Goal: Information Seeking & Learning: Find specific fact

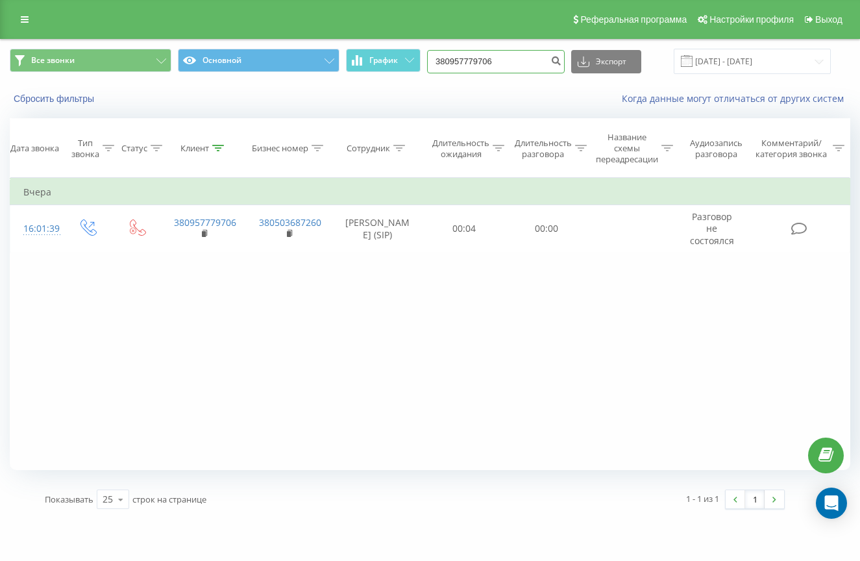
drag, startPoint x: 0, startPoint y: 0, endPoint x: 433, endPoint y: 77, distance: 439.4
click at [433, 74] on div "Все звонки Основной График 380957779706 Экспорт .csv .xls .xlsx 22.05.2025 - 22…" at bounding box center [430, 61] width 841 height 25
type input "050372"
click at [562, 63] on icon "submit" at bounding box center [556, 59] width 11 height 8
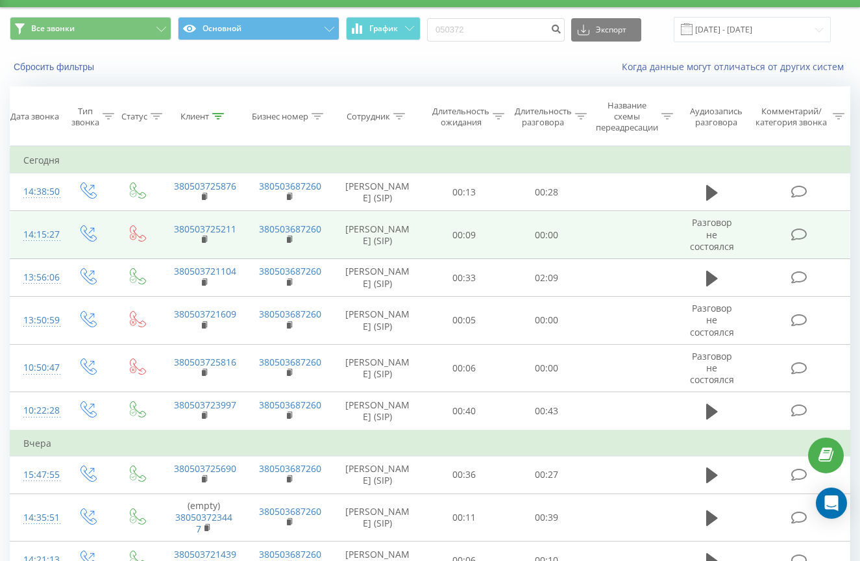
scroll to position [32, 0]
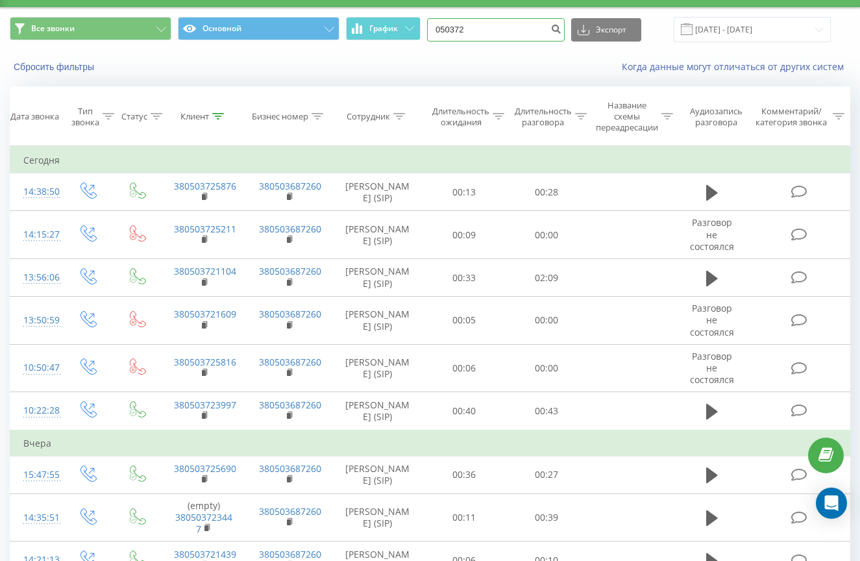
click at [508, 42] on input "050372" at bounding box center [496, 29] width 138 height 23
type input "0503722910"
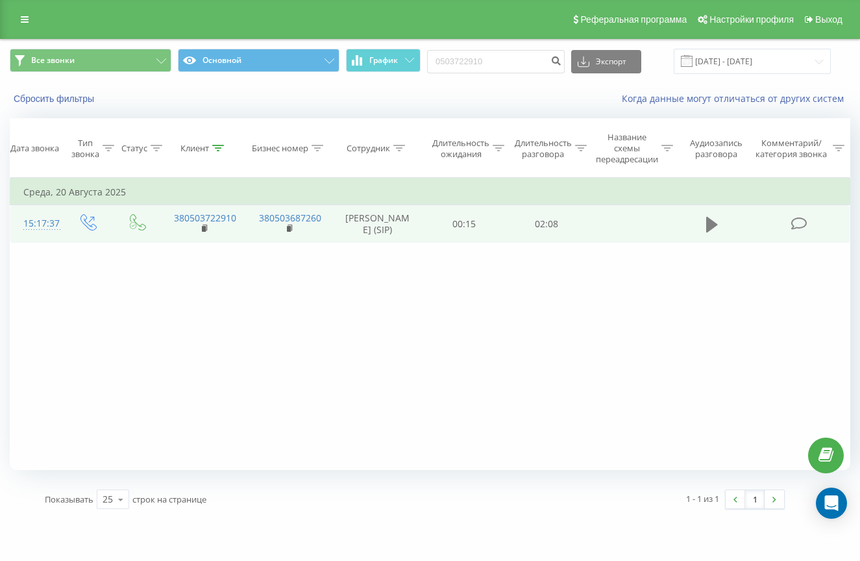
drag, startPoint x: 765, startPoint y: 5, endPoint x: 720, endPoint y: 242, distance: 240.6
click at [720, 234] on button at bounding box center [712, 224] width 19 height 19
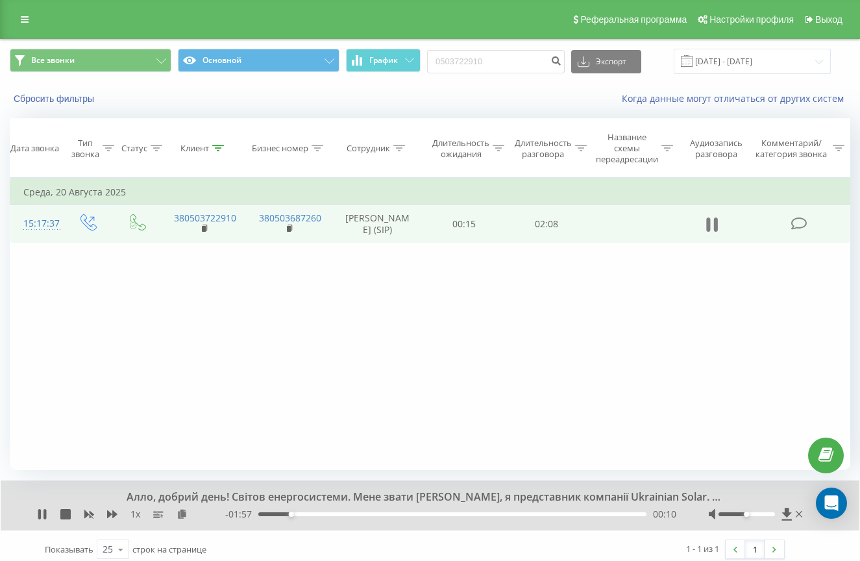
scroll to position [1, 0]
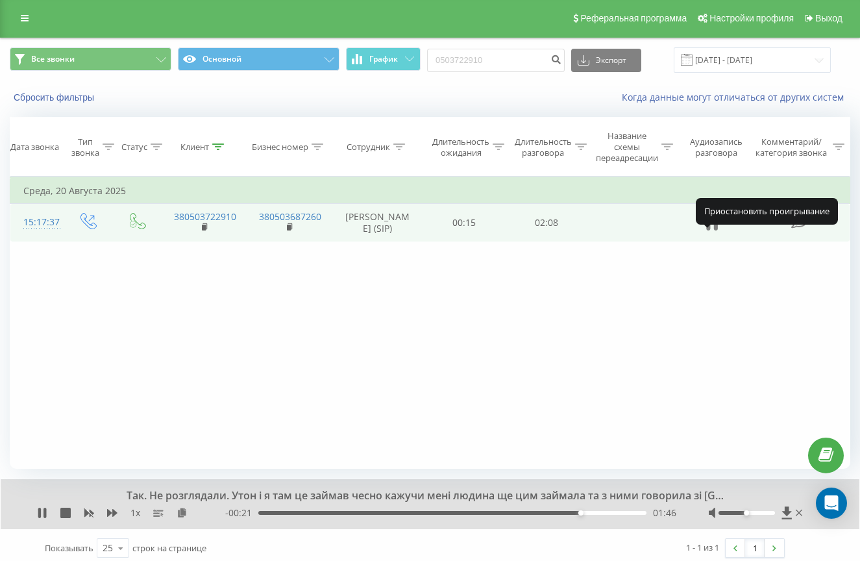
click at [713, 232] on icon at bounding box center [713, 223] width 12 height 18
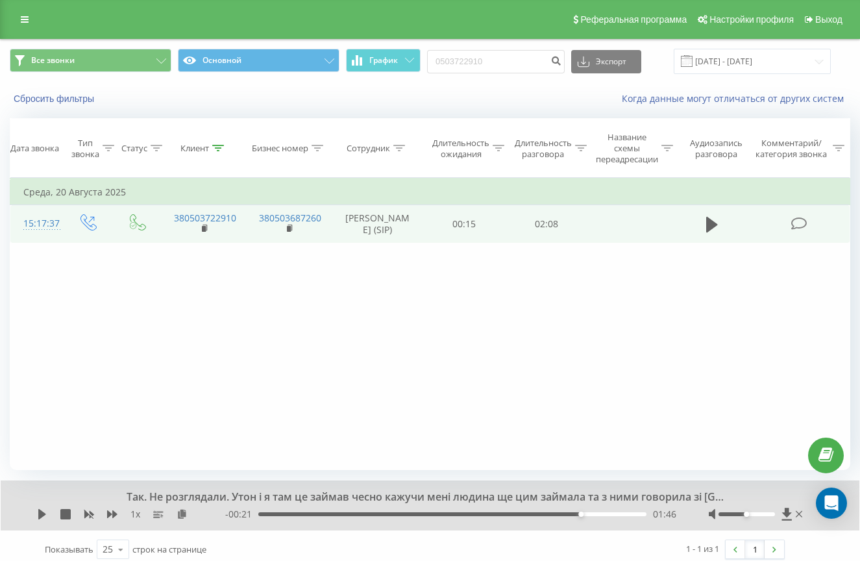
scroll to position [5, 1]
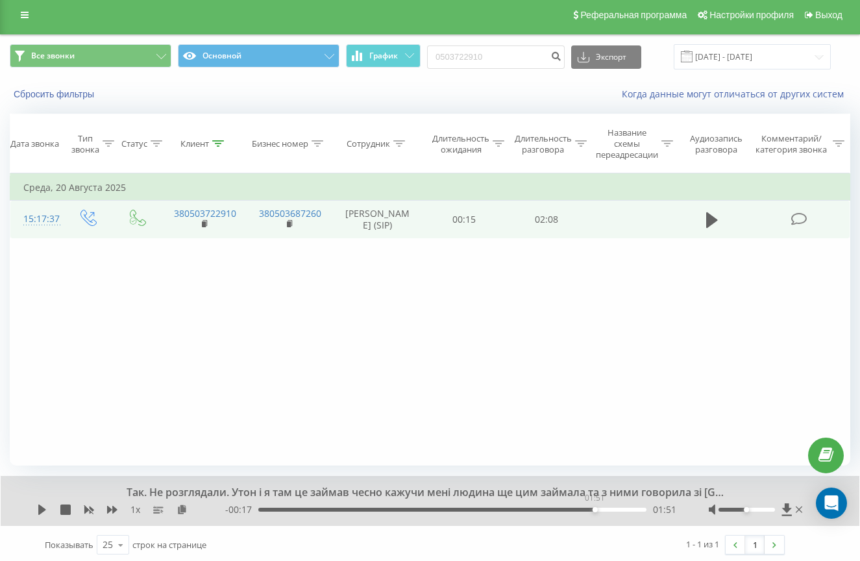
drag, startPoint x: 581, startPoint y: 524, endPoint x: 594, endPoint y: 523, distance: 13.7
click at [594, 512] on div "01:51" at bounding box center [595, 509] width 5 height 5
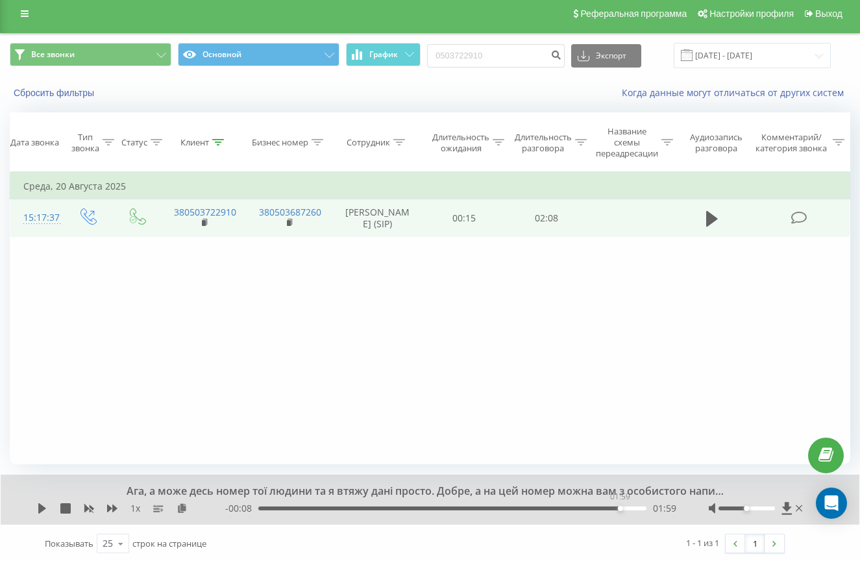
scroll to position [5, 1]
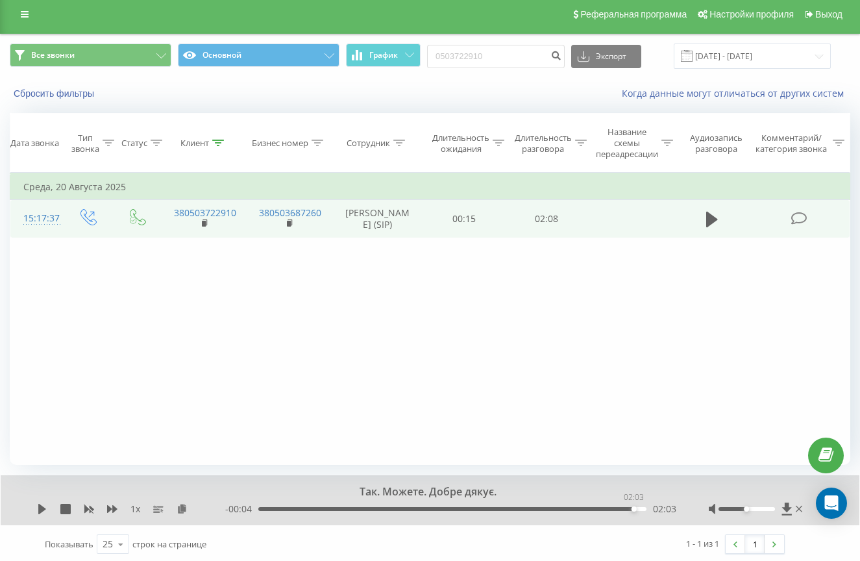
drag, startPoint x: 596, startPoint y: 522, endPoint x: 633, endPoint y: 521, distance: 37.7
click at [633, 512] on div "02:03" at bounding box center [634, 509] width 5 height 5
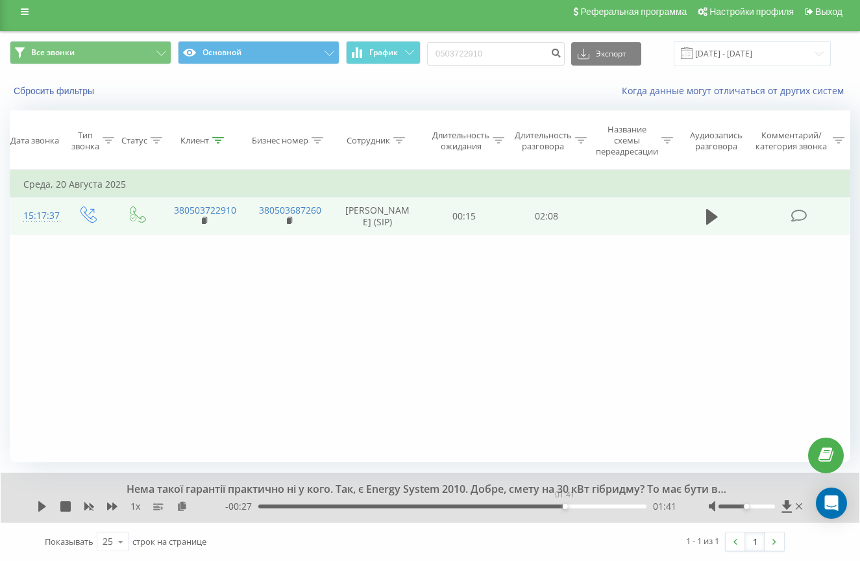
scroll to position [10, 1]
drag, startPoint x: 633, startPoint y: 521, endPoint x: 560, endPoint y: 519, distance: 72.8
click at [560, 513] on div "- 00:28 01:39 01:39" at bounding box center [450, 506] width 451 height 13
drag, startPoint x: 510, startPoint y: 65, endPoint x: 436, endPoint y: 74, distance: 75.2
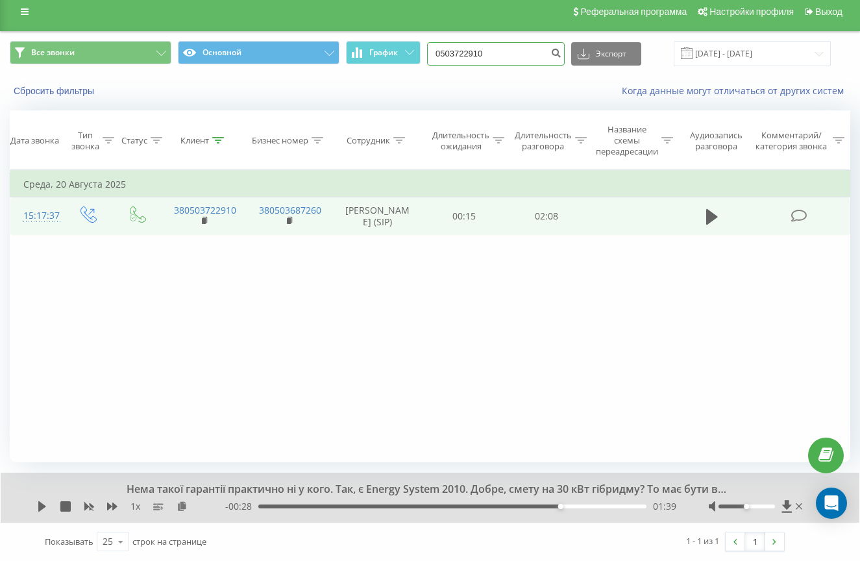
click at [436, 66] on div "Все звонки Основной График 0503722910 Экспорт .csv .xls .xlsx [DATE] - [DATE]" at bounding box center [430, 53] width 841 height 25
drag, startPoint x: 555, startPoint y: 64, endPoint x: 455, endPoint y: 66, distance: 100.0
click at [455, 66] on div "Все звонки Основной График 0503722910 Экспорт .csv .xls .xlsx [DATE] - [DATE]" at bounding box center [430, 53] width 841 height 25
type input "0685315390"
click at [562, 55] on icon "submit" at bounding box center [556, 51] width 11 height 8
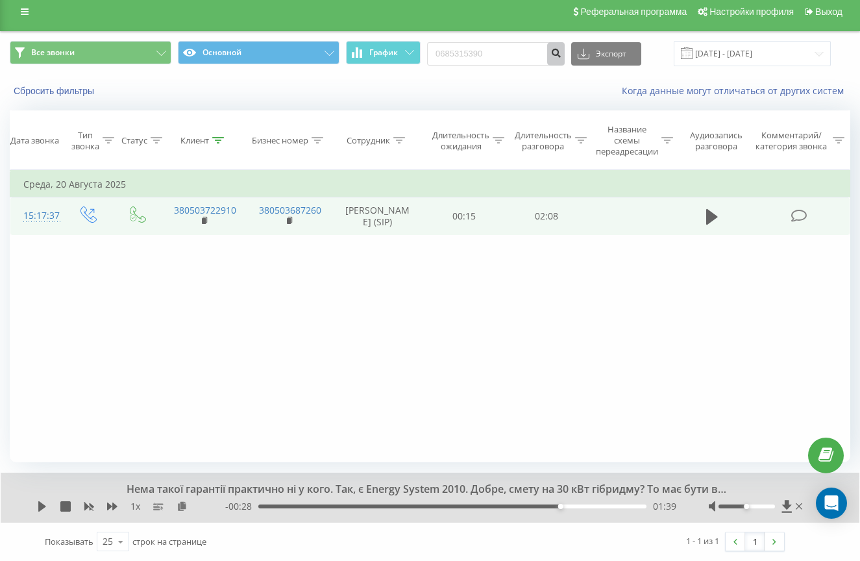
click at [562, 55] on icon "submit" at bounding box center [556, 51] width 11 height 8
click at [710, 225] on icon at bounding box center [713, 217] width 12 height 16
click at [712, 226] on icon at bounding box center [713, 217] width 12 height 18
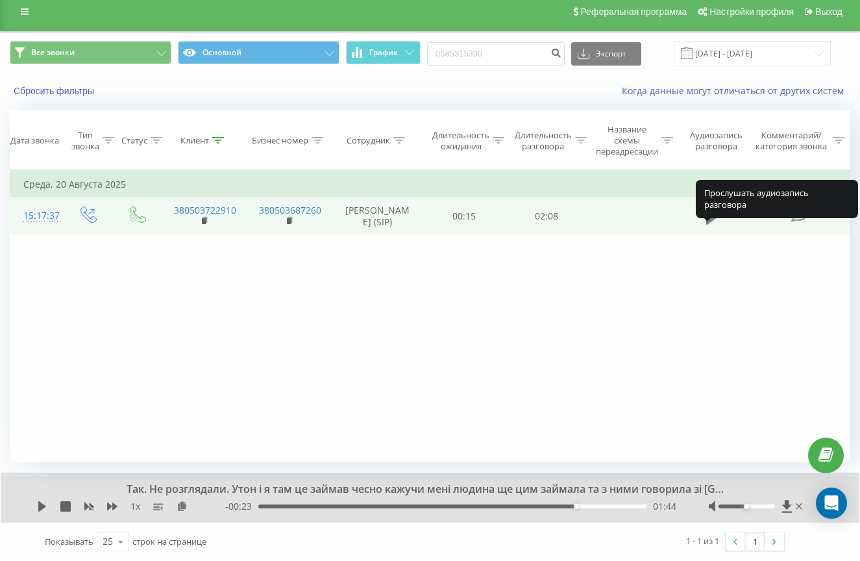
click at [712, 225] on icon at bounding box center [713, 217] width 12 height 16
click at [712, 226] on icon at bounding box center [713, 217] width 12 height 18
click at [721, 227] on button at bounding box center [712, 216] width 19 height 19
click at [714, 224] on icon at bounding box center [716, 217] width 4 height 14
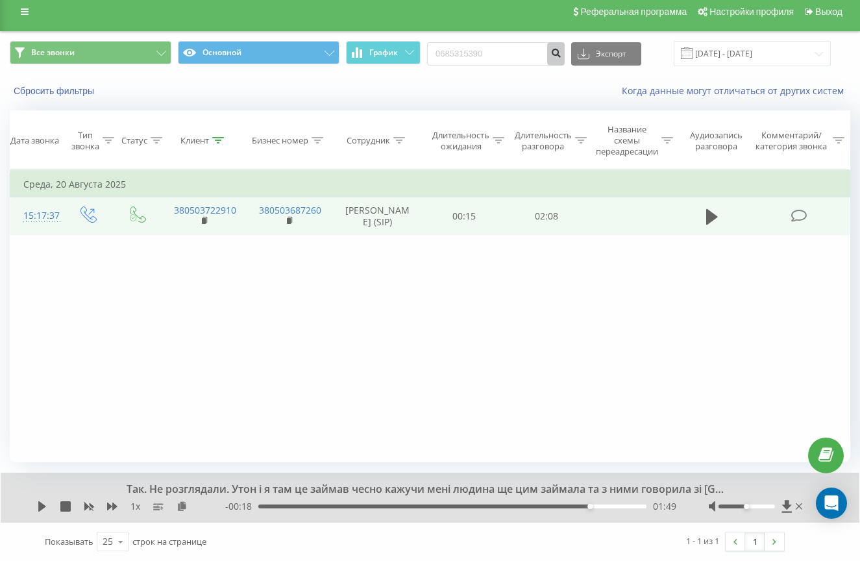
click at [562, 55] on icon "submit" at bounding box center [556, 51] width 11 height 8
